Goal: Navigation & Orientation: Find specific page/section

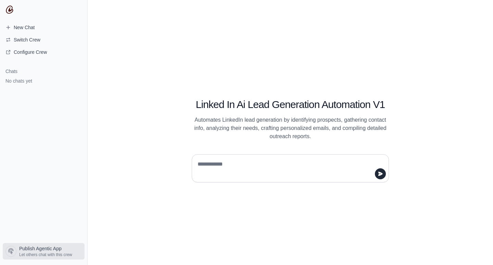
click at [44, 254] on span "Let others chat with this crew" at bounding box center [45, 254] width 53 height 5
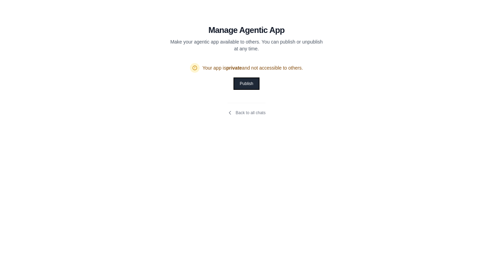
click at [248, 85] on button "Publish" at bounding box center [246, 83] width 24 height 11
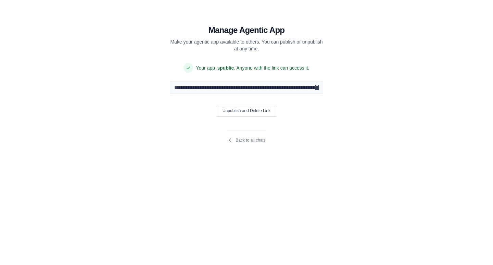
click at [317, 88] on icon "Copy public URL" at bounding box center [317, 87] width 4 height 5
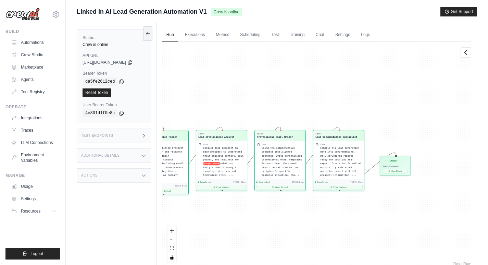
scroll to position [410, 0]
click at [351, 34] on link "Settings" at bounding box center [342, 35] width 23 height 14
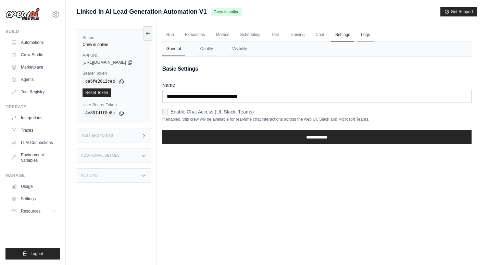
click at [374, 35] on link "Logs" at bounding box center [365, 35] width 17 height 14
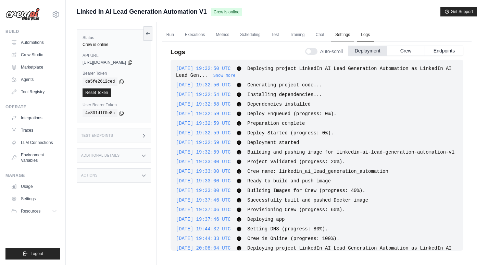
click at [349, 35] on link "Settings" at bounding box center [342, 35] width 23 height 14
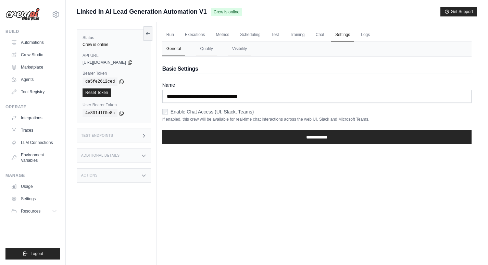
click at [360, 33] on ul "Run Executions Metrics Scheduling Test Training Chat Settings Logs" at bounding box center [316, 35] width 309 height 14
click at [371, 33] on link "Logs" at bounding box center [365, 35] width 17 height 14
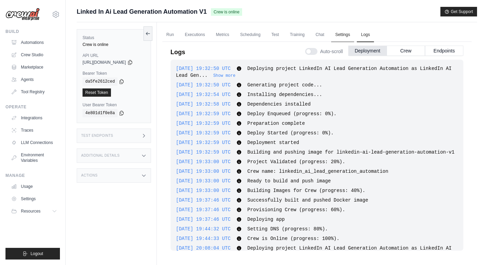
scroll to position [179, 0]
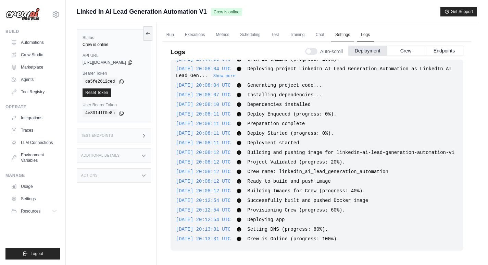
click at [343, 33] on link "Settings" at bounding box center [342, 35] width 23 height 14
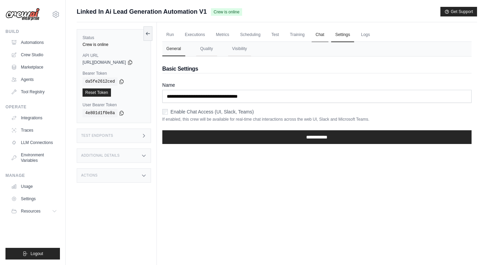
click at [325, 33] on link "Chat" at bounding box center [319, 35] width 17 height 14
click at [302, 36] on link "Training" at bounding box center [297, 35] width 23 height 14
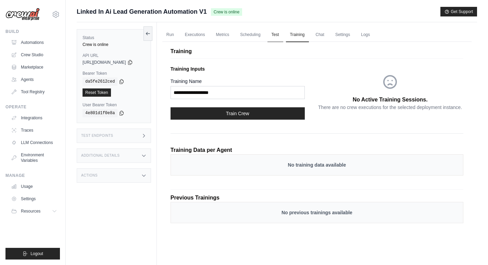
click at [282, 36] on link "Test" at bounding box center [275, 35] width 16 height 14
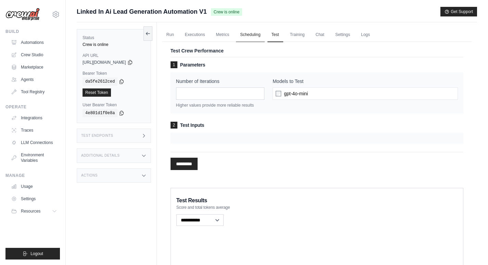
click at [251, 37] on link "Scheduling" at bounding box center [250, 35] width 28 height 14
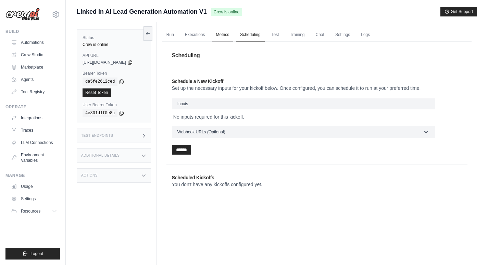
click at [221, 37] on link "Metrics" at bounding box center [223, 35] width 22 height 14
click at [202, 37] on link "Executions" at bounding box center [195, 35] width 28 height 14
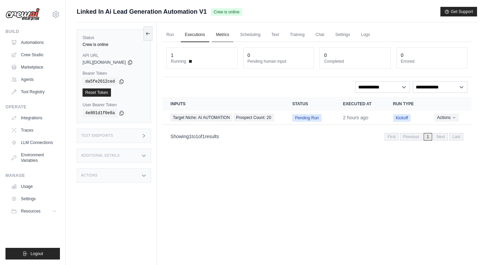
click at [230, 36] on link "Metrics" at bounding box center [223, 35] width 22 height 14
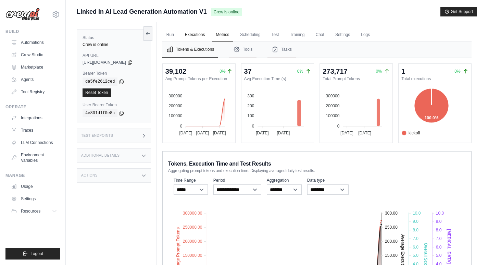
click at [204, 35] on link "Executions" at bounding box center [195, 35] width 28 height 14
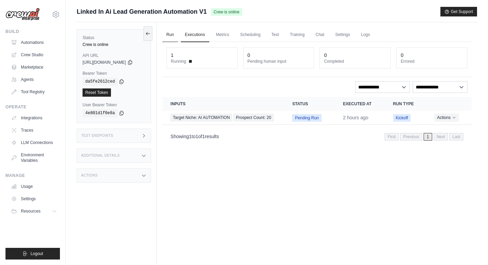
click at [178, 35] on link "Run" at bounding box center [170, 35] width 16 height 14
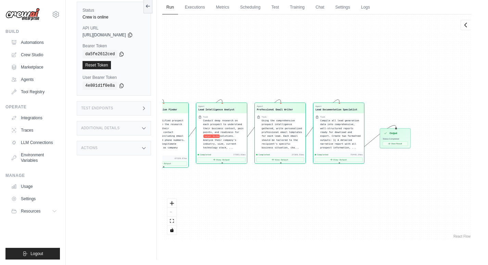
scroll to position [29, 0]
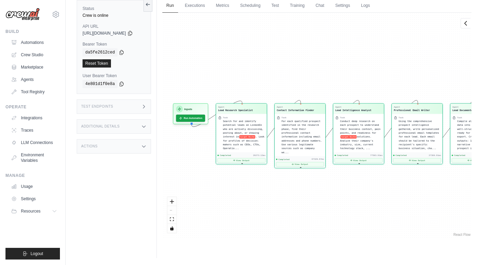
drag, startPoint x: 237, startPoint y: 78, endPoint x: 374, endPoint y: 80, distance: 136.9
click at [374, 80] on div "Agent Lead Research Specialist Task Search for and identify potential leads on …" at bounding box center [316, 125] width 309 height 225
